Goal: Task Accomplishment & Management: Manage account settings

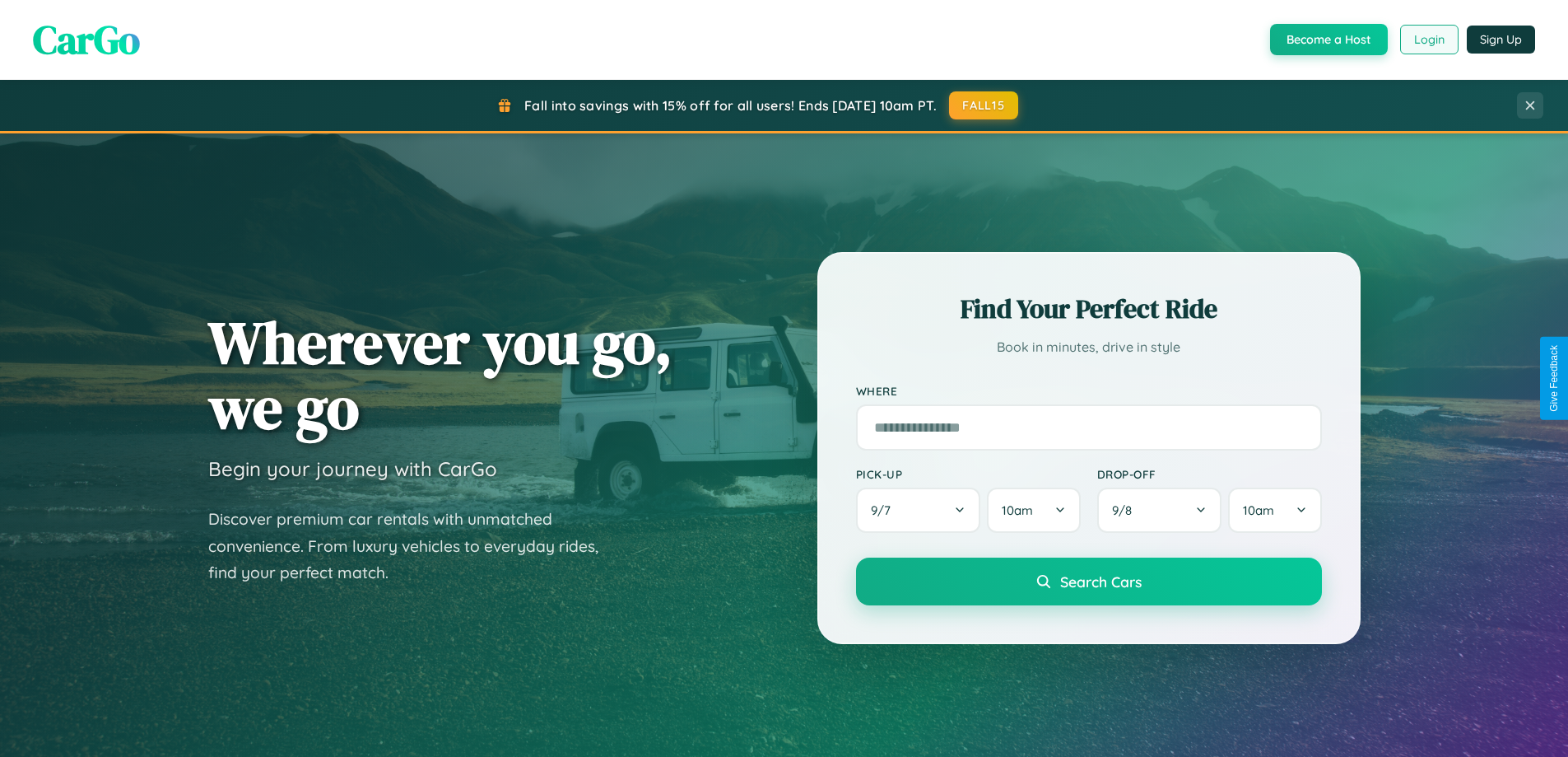
click at [1428, 40] on button "Login" at bounding box center [1429, 39] width 58 height 29
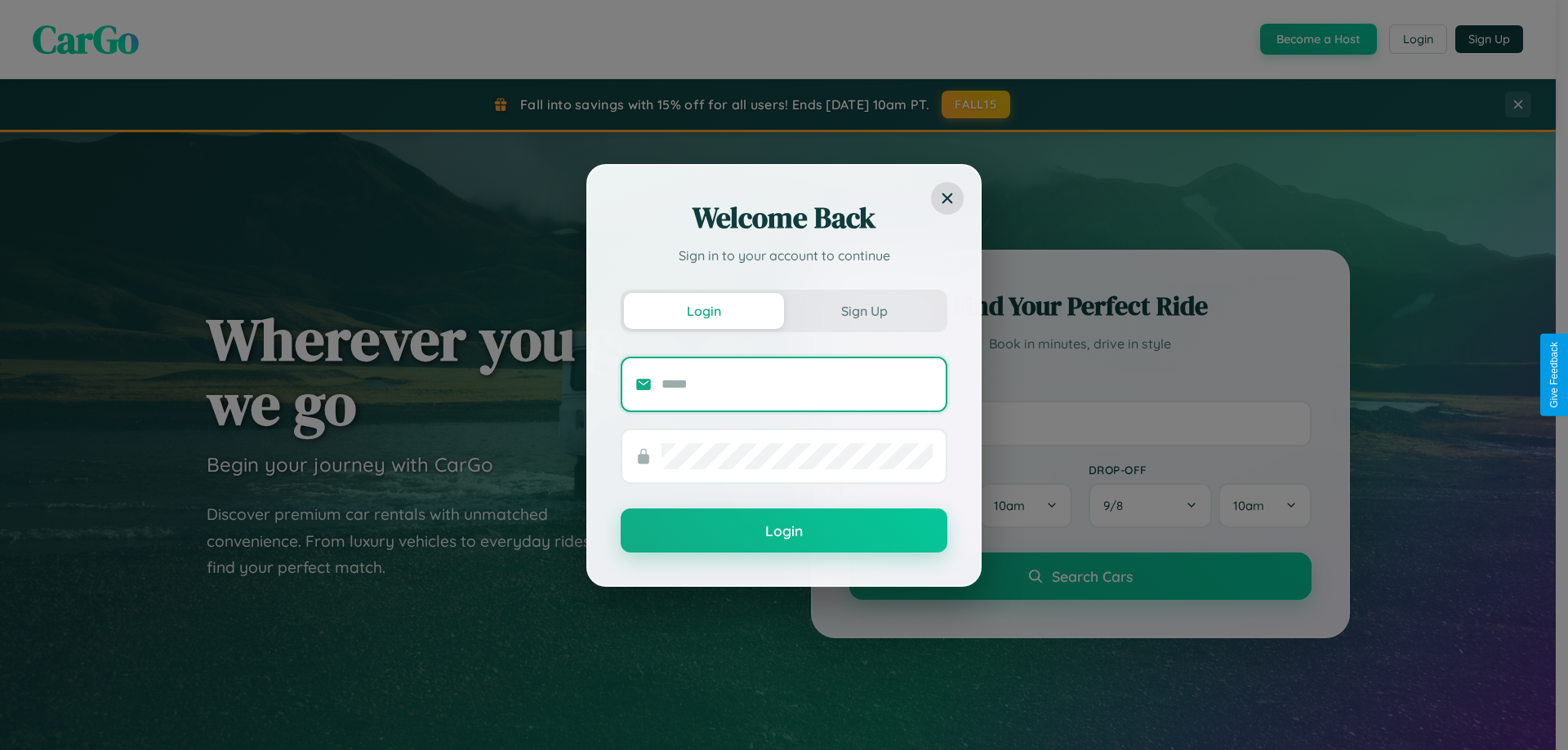
click at [797, 383] on input "text" at bounding box center [796, 384] width 271 height 26
type input "**********"
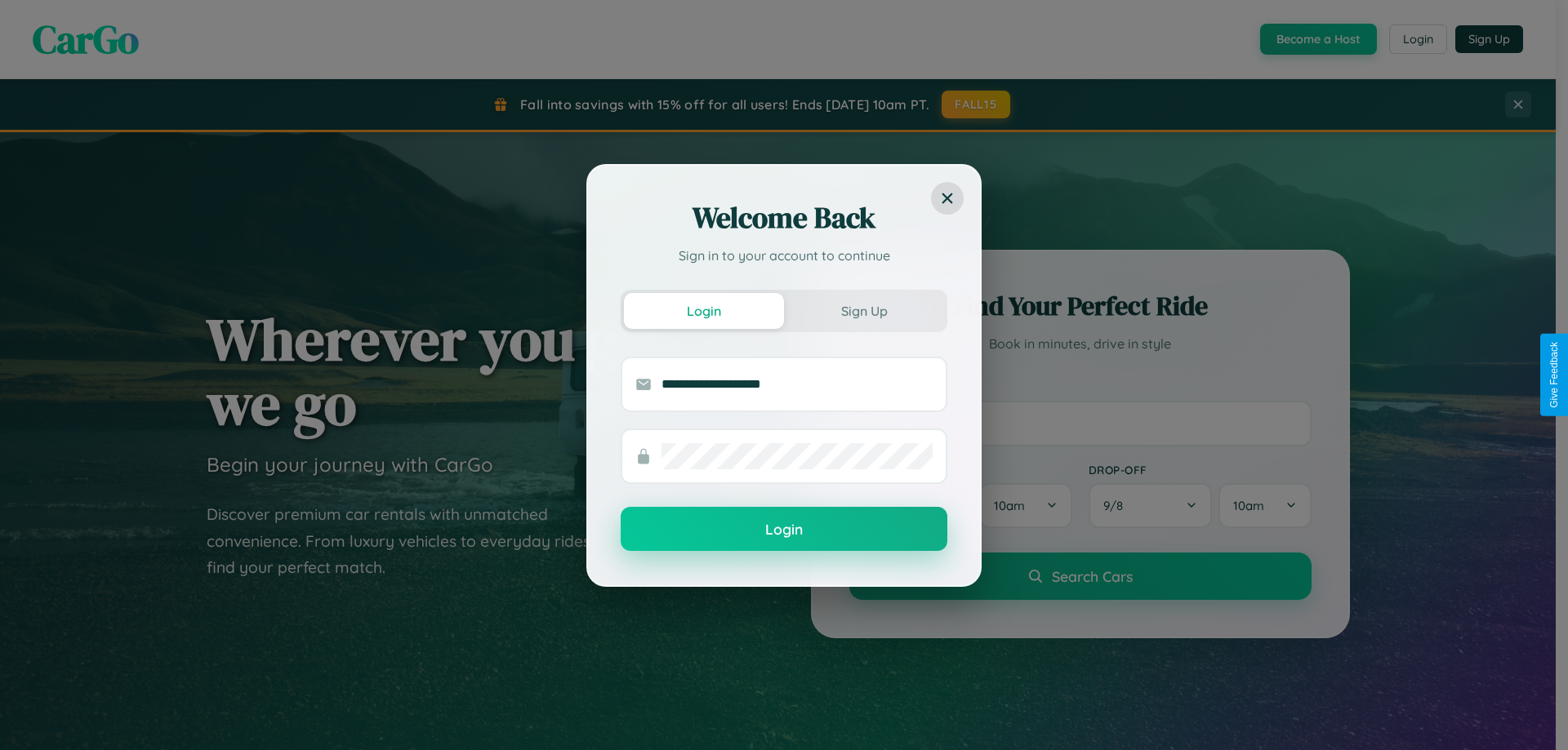
click at [784, 528] on button "Login" at bounding box center [784, 528] width 327 height 44
click at [1417, 40] on div "Welcome Back Sign in to your account to continue Login Sign Up Login" at bounding box center [784, 375] width 1568 height 750
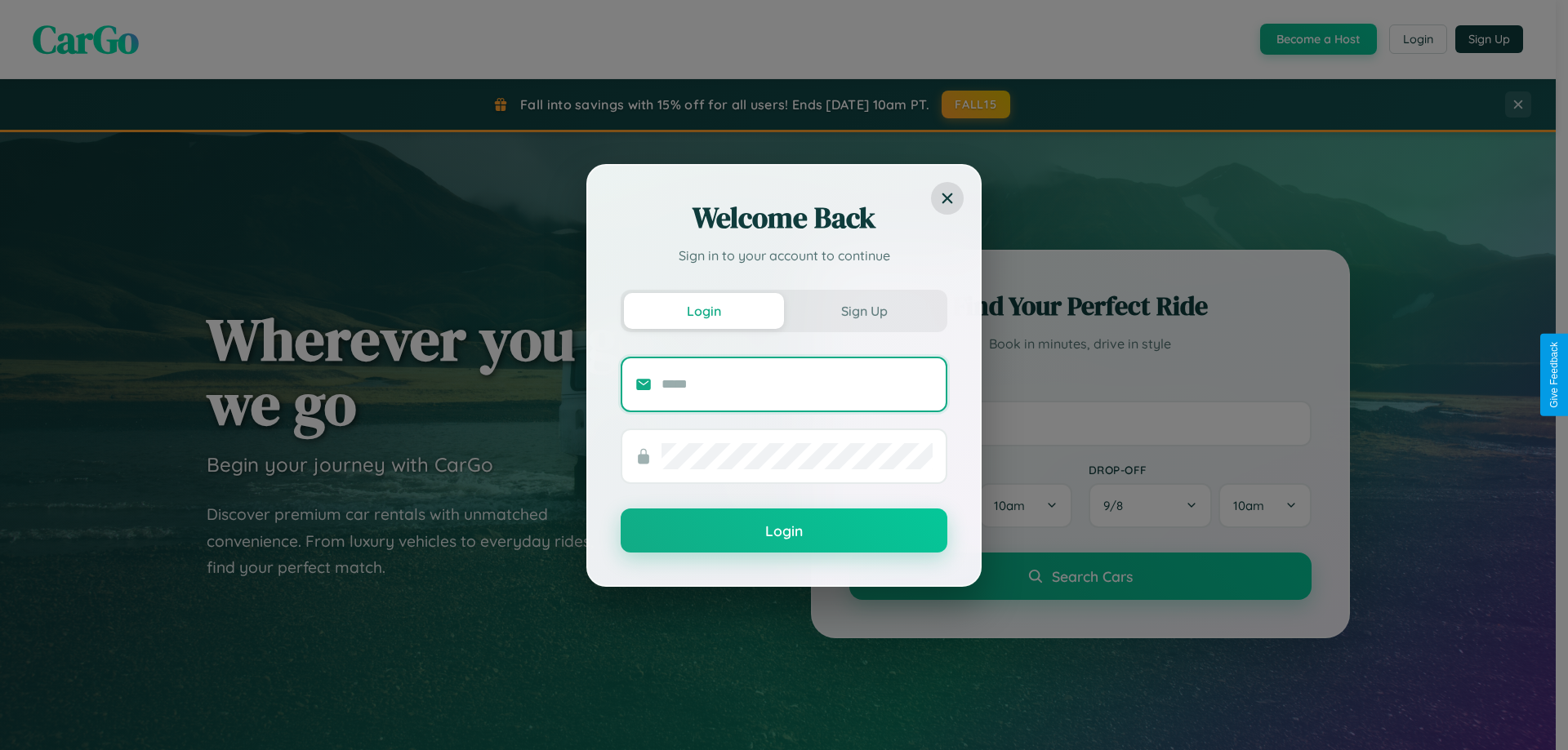
click at [797, 383] on input "text" at bounding box center [796, 384] width 271 height 26
type input "**********"
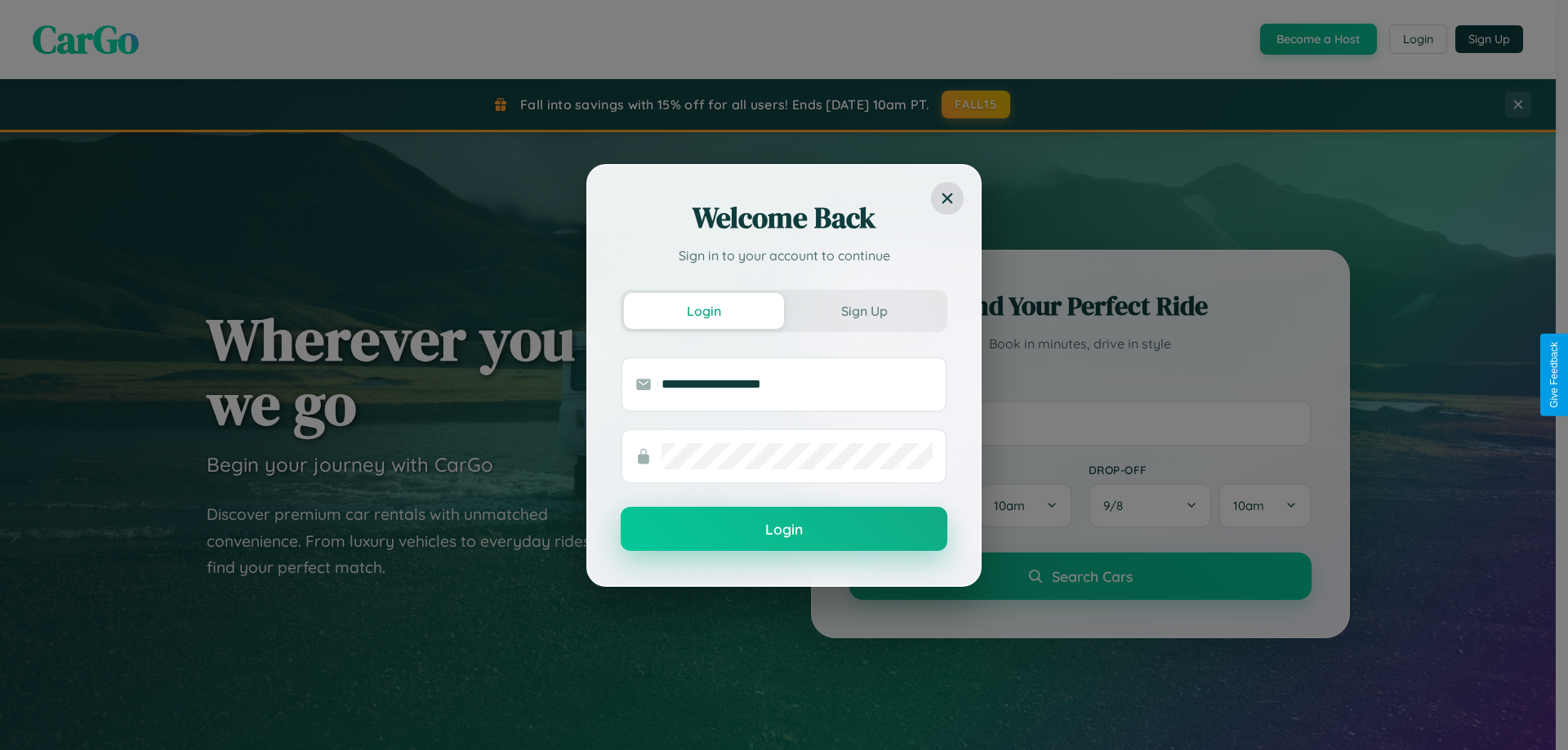
click at [784, 529] on button "Login" at bounding box center [784, 528] width 327 height 44
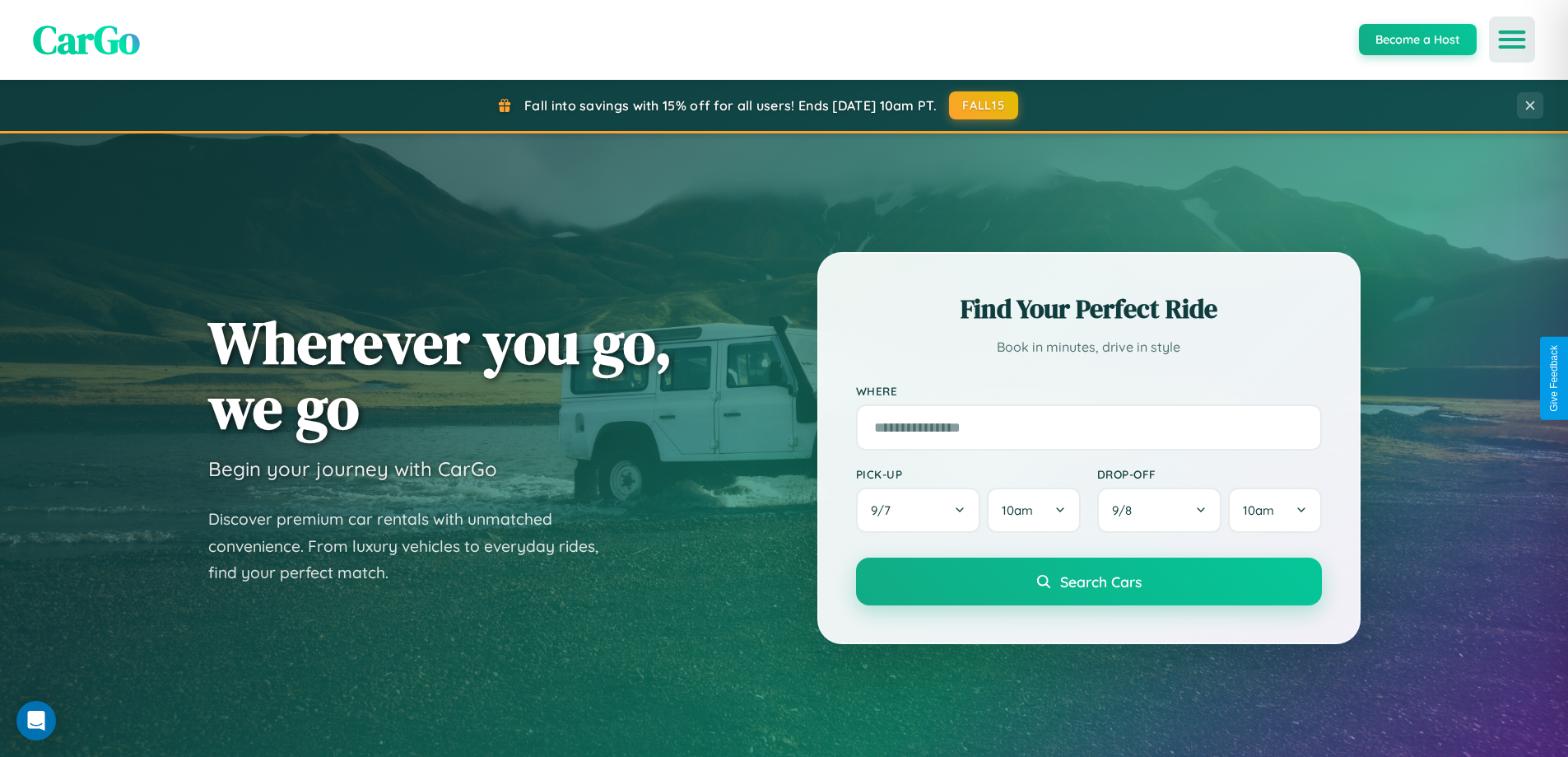
click at [1513, 40] on icon "Open menu" at bounding box center [1513, 39] width 24 height 15
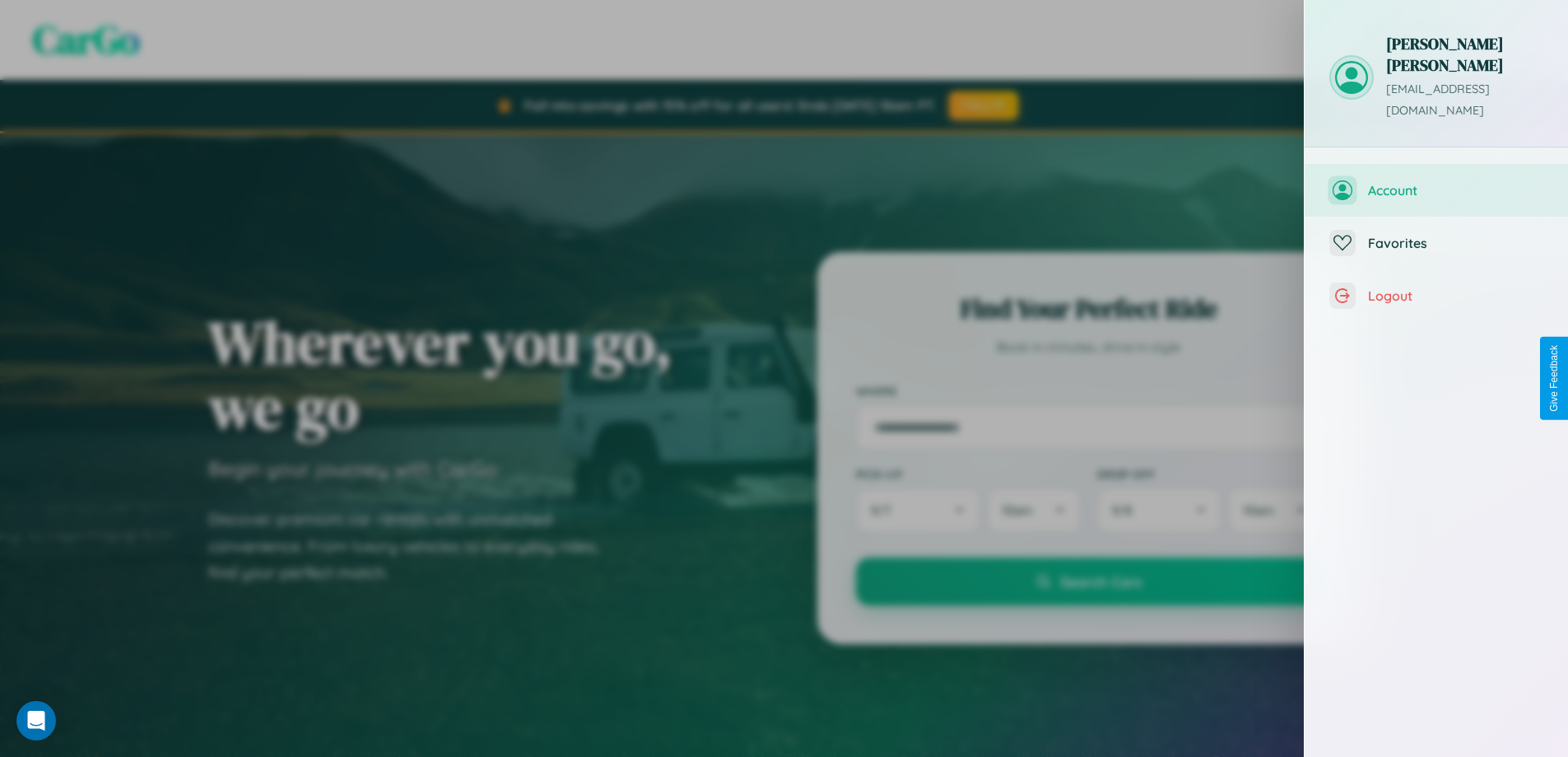
click at [1436, 182] on span "Account" at bounding box center [1456, 190] width 175 height 16
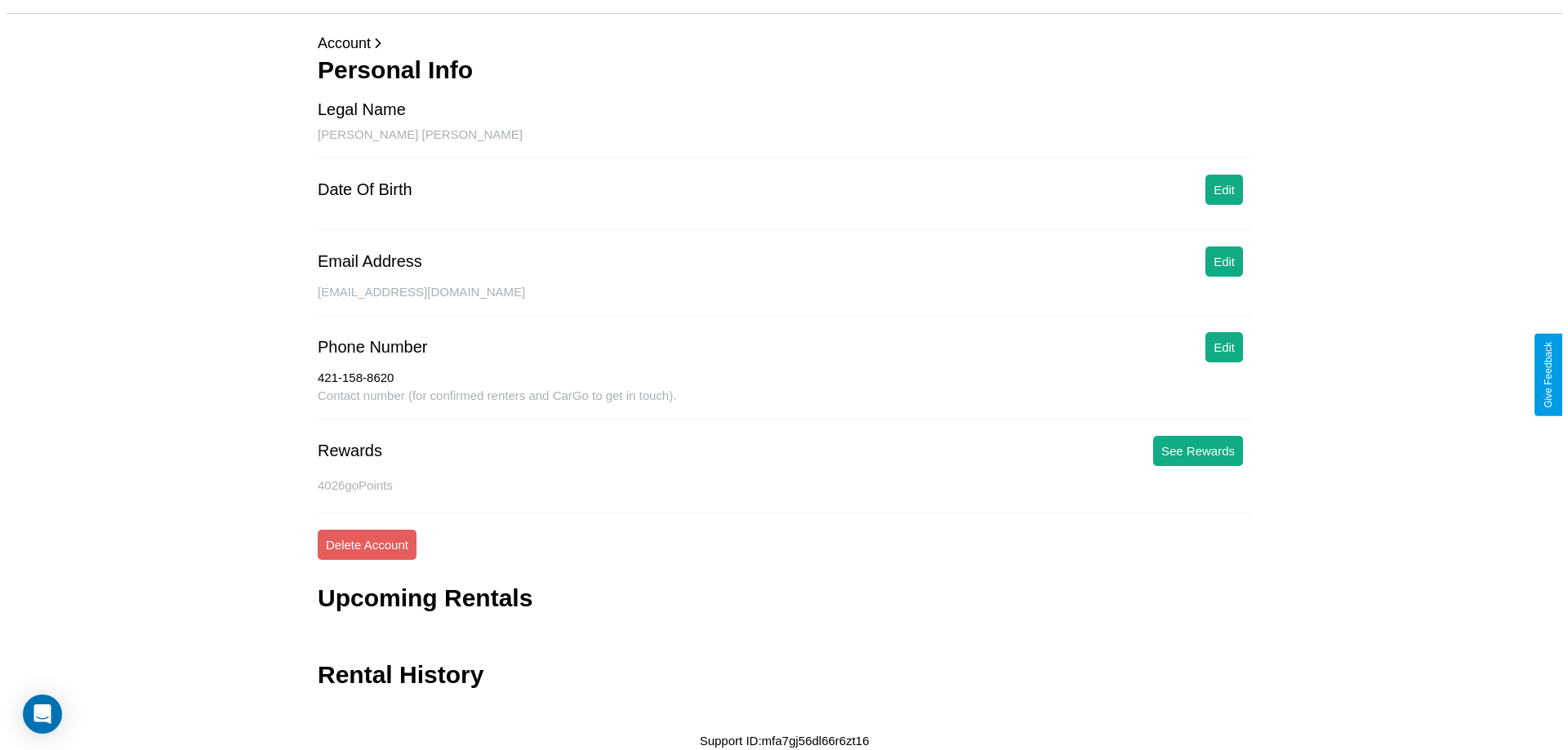
scroll to position [53, 0]
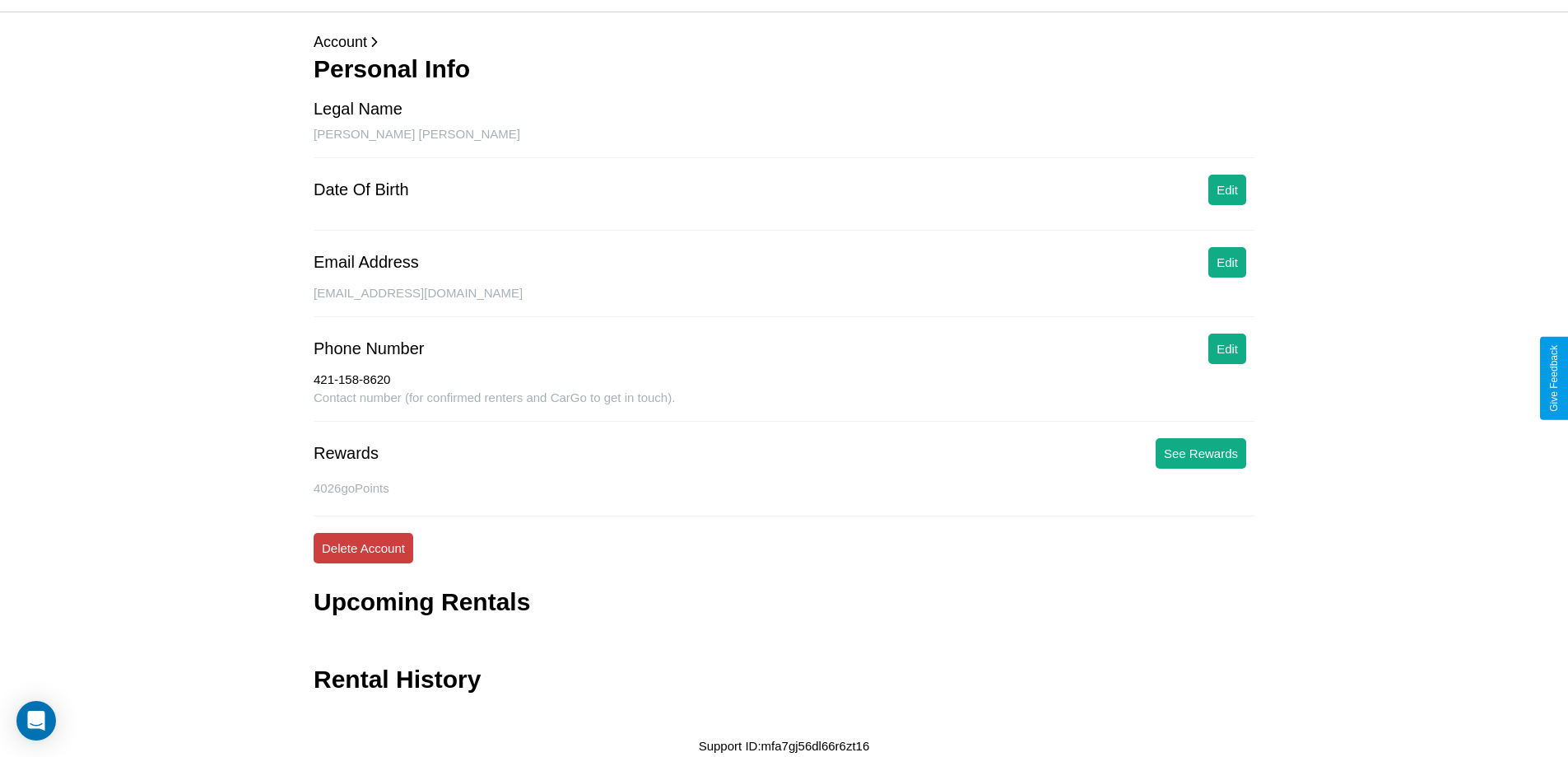
click at [363, 548] on button "Delete Account" at bounding box center [363, 548] width 100 height 30
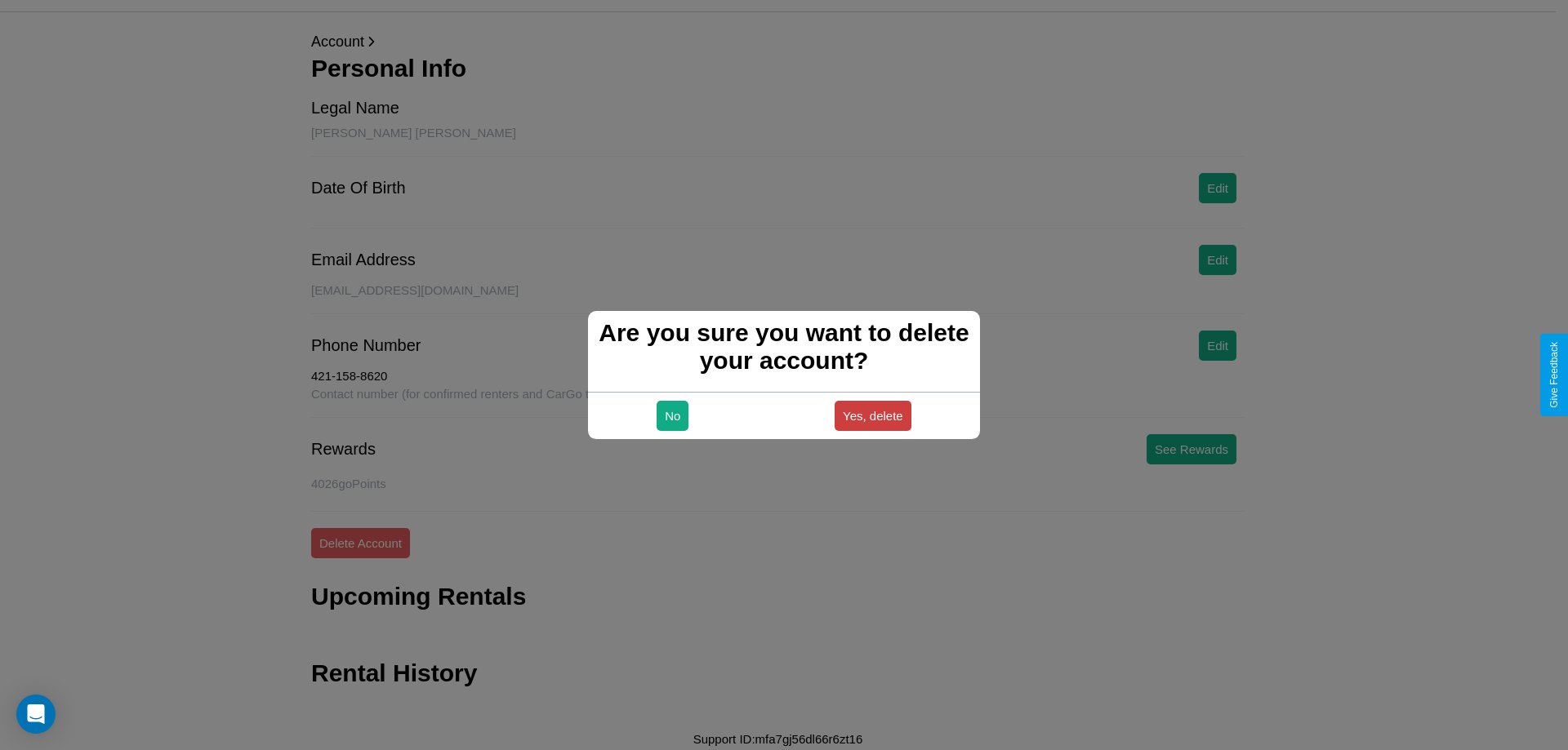
click at [872, 415] on button "Yes, delete" at bounding box center [873, 415] width 77 height 30
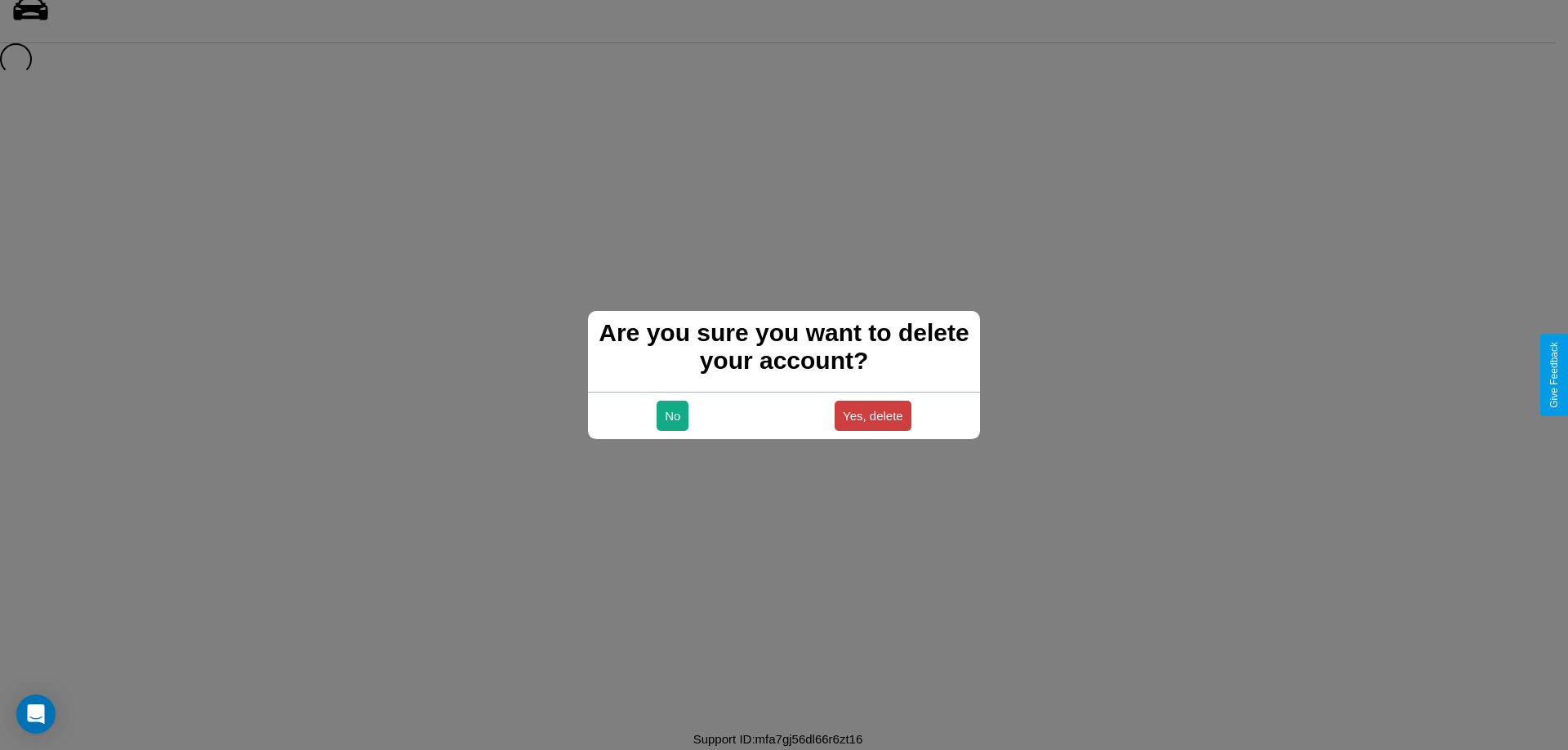
scroll to position [22, 0]
